Goal: Transaction & Acquisition: Book appointment/travel/reservation

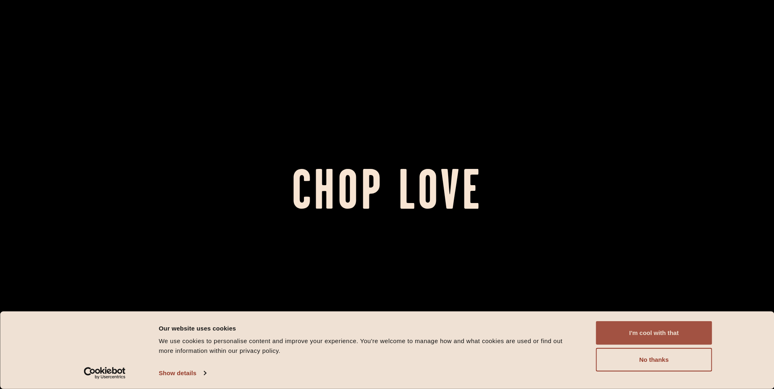
click at [659, 334] on button "I'm cool with that" at bounding box center [654, 333] width 116 height 24
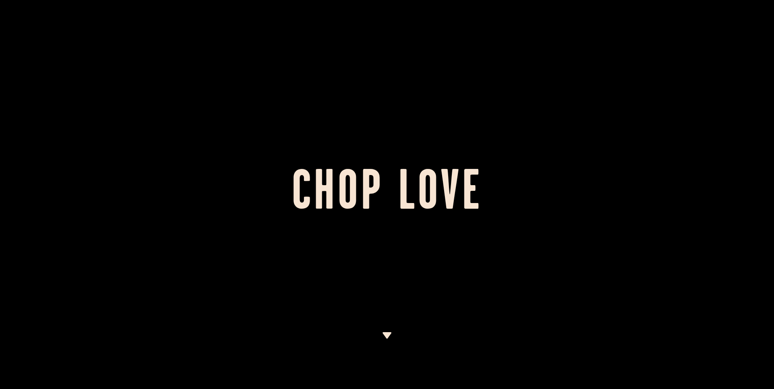
click at [383, 337] on img at bounding box center [387, 335] width 10 height 6
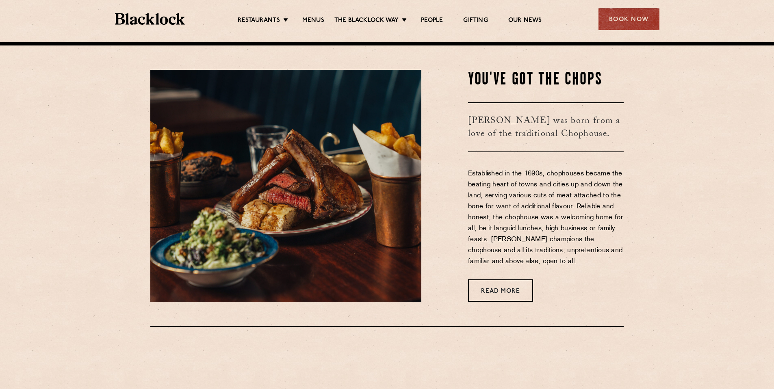
scroll to position [347, 0]
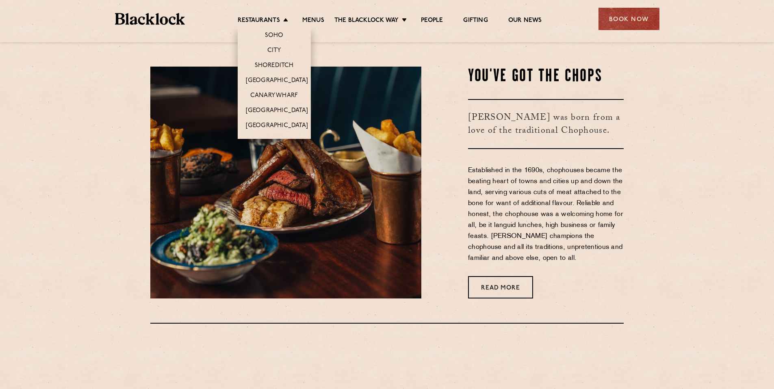
click at [272, 44] on li "City" at bounding box center [274, 50] width 73 height 15
click at [276, 50] on link "City" at bounding box center [274, 51] width 14 height 9
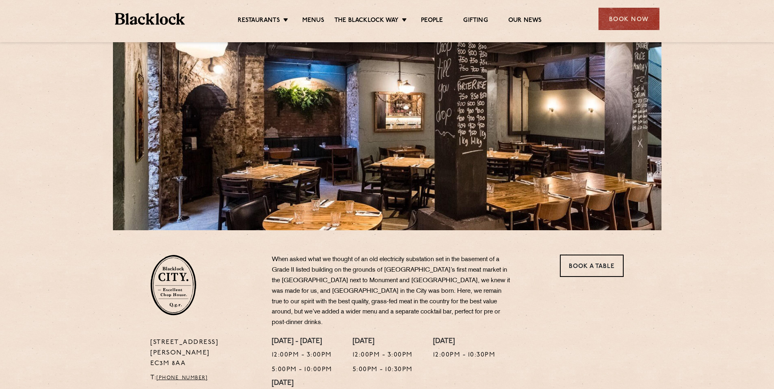
scroll to position [244, 0]
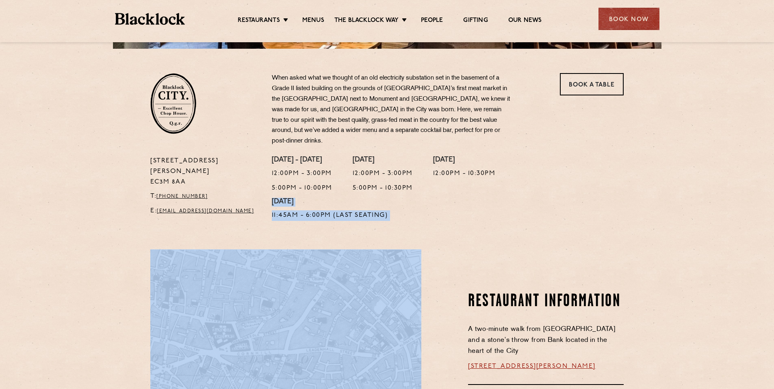
drag, startPoint x: 443, startPoint y: 294, endPoint x: 458, endPoint y: 209, distance: 86.3
click at [458, 209] on div "13 Philpot Lane EC3M 8AA T: +44 20 7998 7676 E: city@theblacklock.com When aske…" at bounding box center [387, 157] width 774 height 802
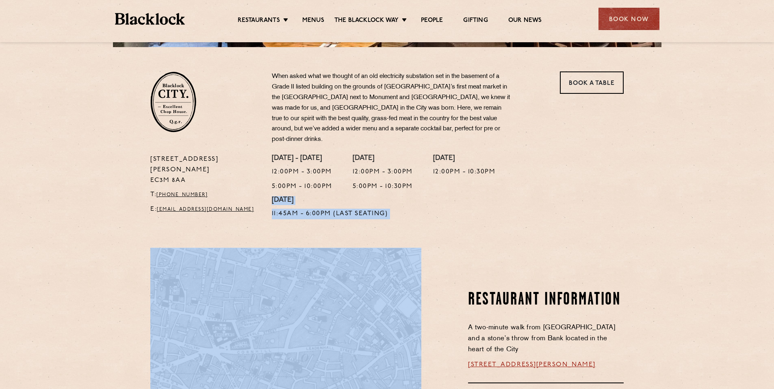
click at [457, 223] on section "Restaurant Information A two-minute walk from Monument tube station and a stone…" at bounding box center [387, 390] width 774 height 334
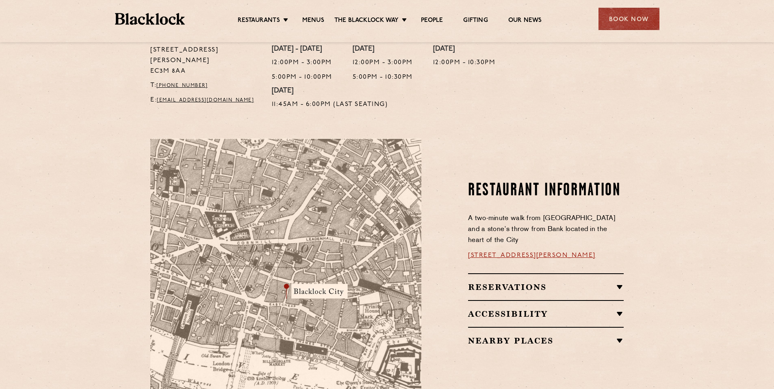
scroll to position [363, 0]
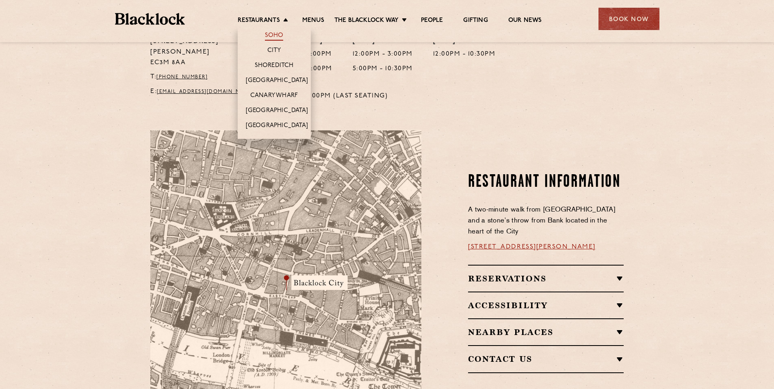
click at [275, 36] on link "Soho" at bounding box center [274, 36] width 19 height 9
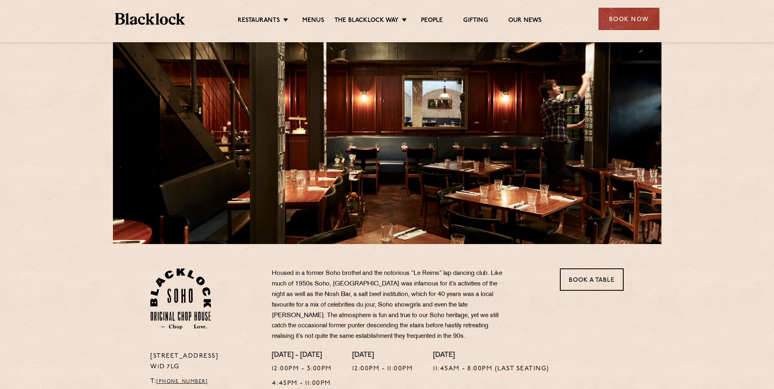
scroll to position [83, 0]
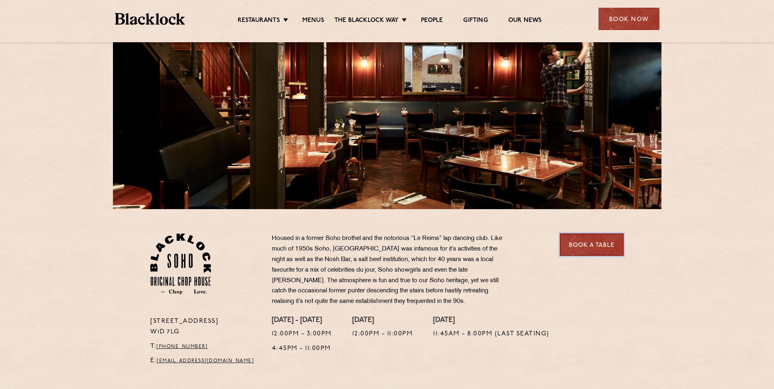
click at [612, 240] on link "Book a Table" at bounding box center [592, 244] width 64 height 22
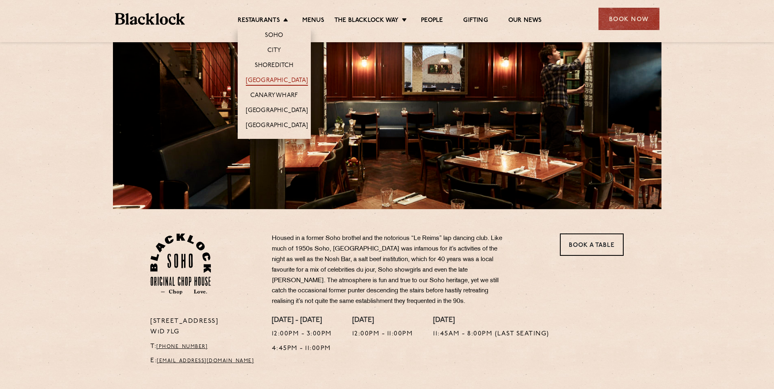
click at [270, 79] on link "[GEOGRAPHIC_DATA]" at bounding box center [277, 81] width 62 height 9
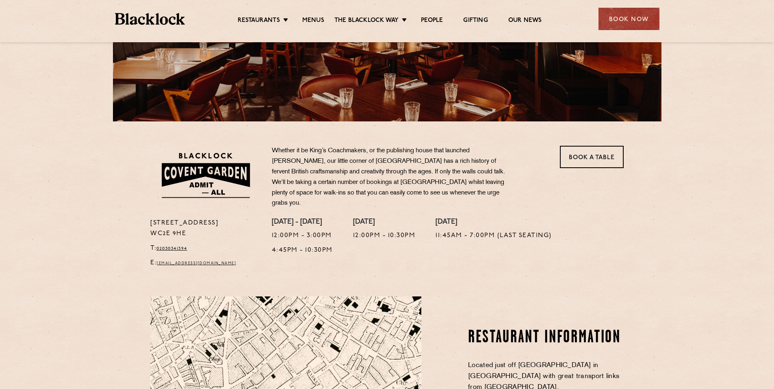
scroll to position [170, 0]
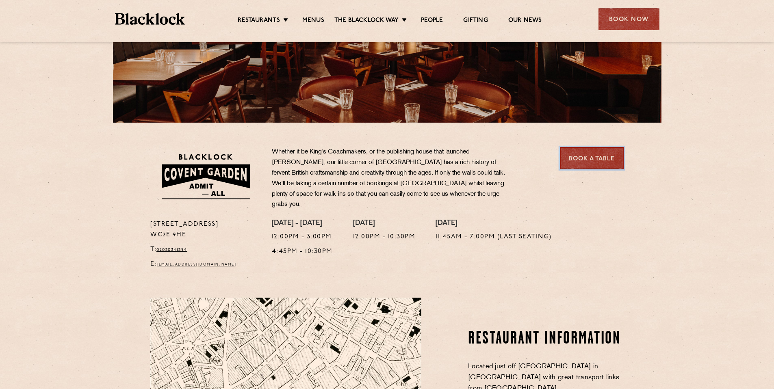
click at [580, 165] on link "Book a Table" at bounding box center [592, 158] width 64 height 22
